Goal: Check status: Check status

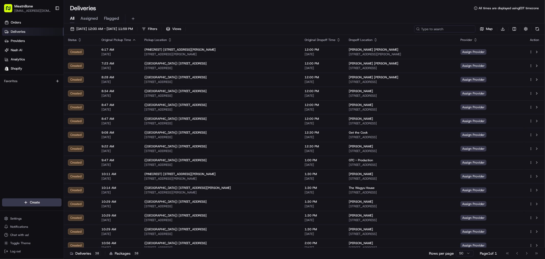
click at [456, 26] on input at bounding box center [444, 28] width 61 height 7
paste input "[STREET_ADDRESS]"
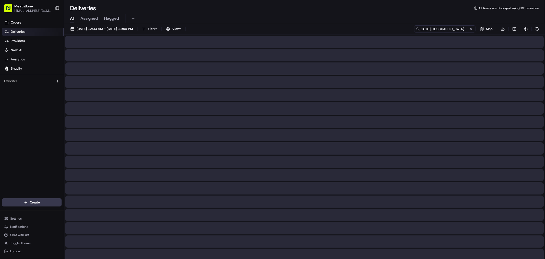
type input "1610 [GEOGRAPHIC_DATA]"
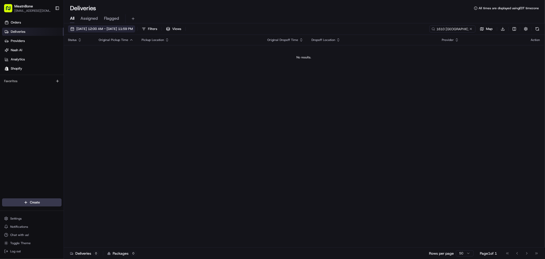
click at [88, 27] on span "[DATE] 12:00 AM - [DATE] 11:59 PM" at bounding box center [104, 29] width 56 height 5
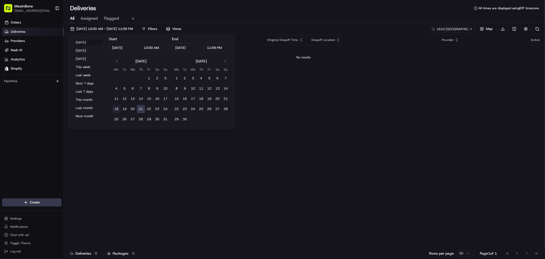
click at [115, 108] on button "18" at bounding box center [116, 109] width 8 height 8
type input "[DATE]"
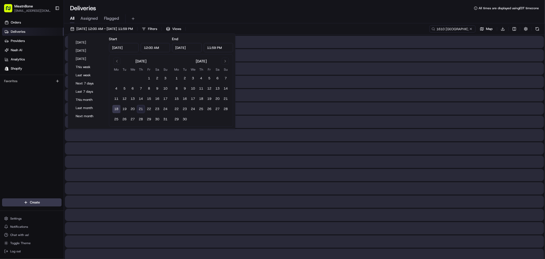
click at [140, 108] on button "21" at bounding box center [141, 109] width 8 height 8
type input "[DATE]"
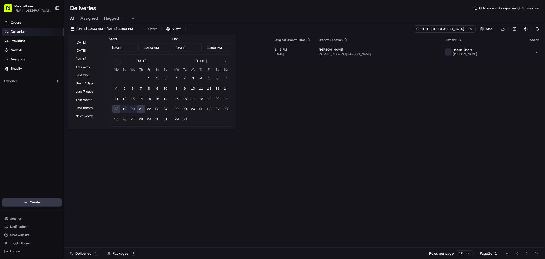
click at [458, 28] on input "1610 [GEOGRAPHIC_DATA]" at bounding box center [444, 28] width 61 height 7
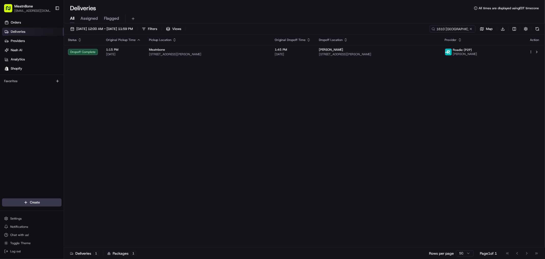
click at [334, 62] on div "Status Original Pickup Time Pickup Location Original Dropoff Time Dropoff Locat…" at bounding box center [304, 141] width 480 height 213
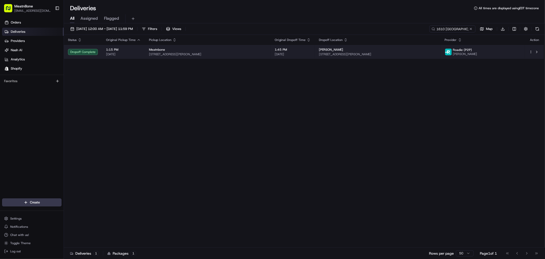
click at [335, 57] on td "[PERSON_NAME] [STREET_ADDRESS]" at bounding box center [378, 52] width 126 height 14
